Goal: Task Accomplishment & Management: Complete application form

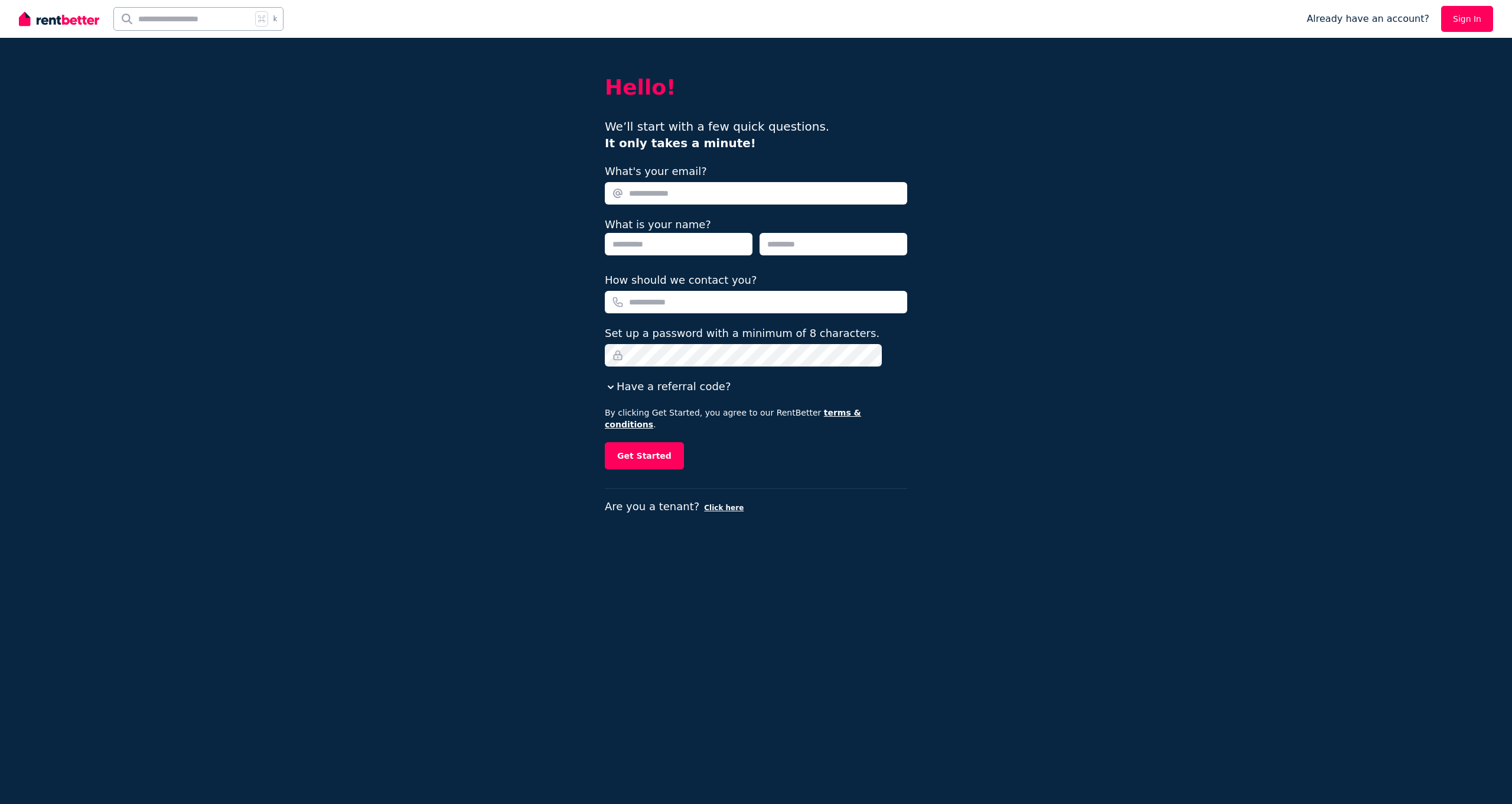
drag, startPoint x: 1065, startPoint y: 199, endPoint x: 710, endPoint y: 191, distance: 355.1
click at [1065, 199] on div "Hello! We’ll start with a few quick questions. It only takes a minute! What's y…" at bounding box center [756, 402] width 1512 height 804
click at [1459, 26] on link "Sign In" at bounding box center [1467, 19] width 52 height 26
